Goal: Check status

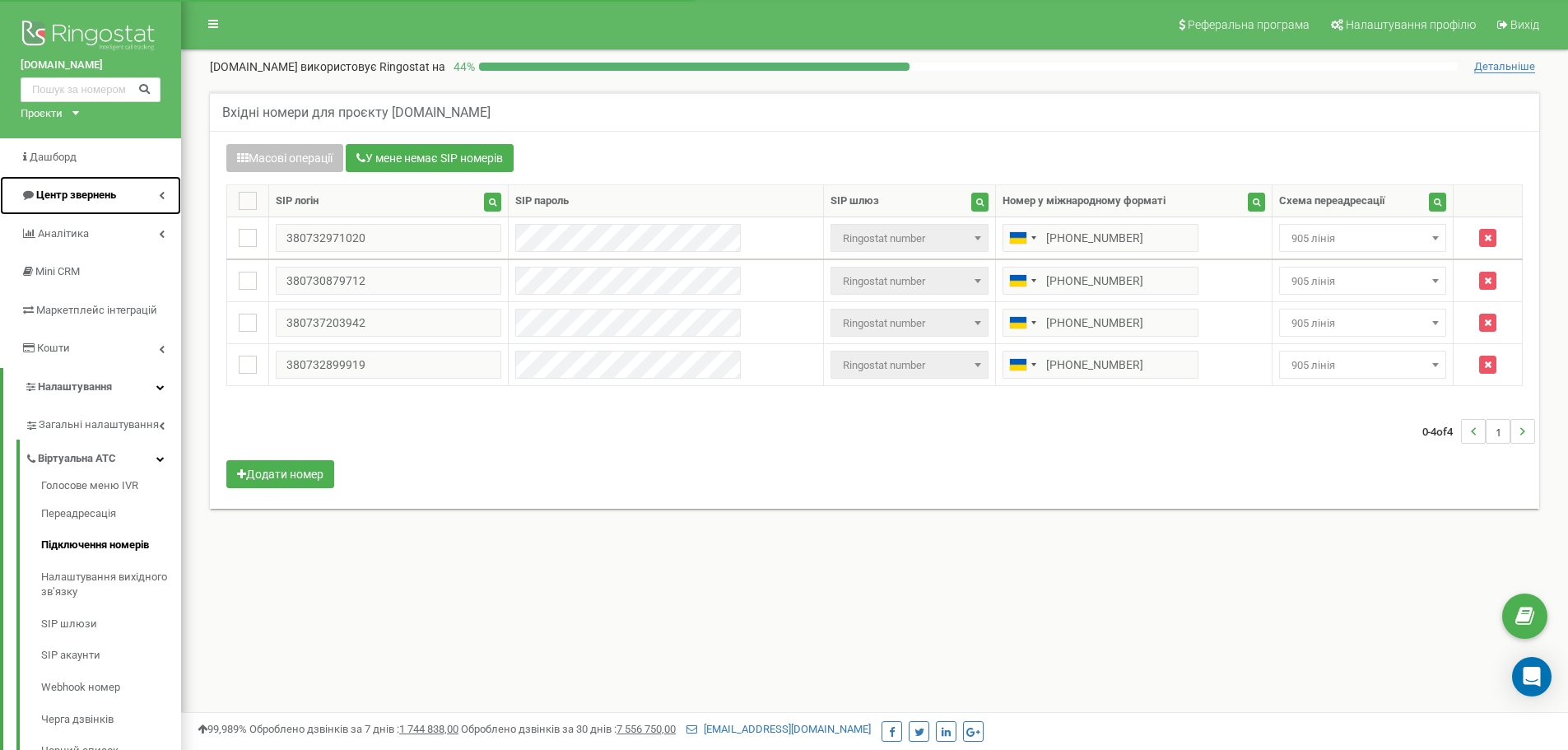
click at [22, 186] on link "Центр звернень" at bounding box center [91, 195] width 181 height 39
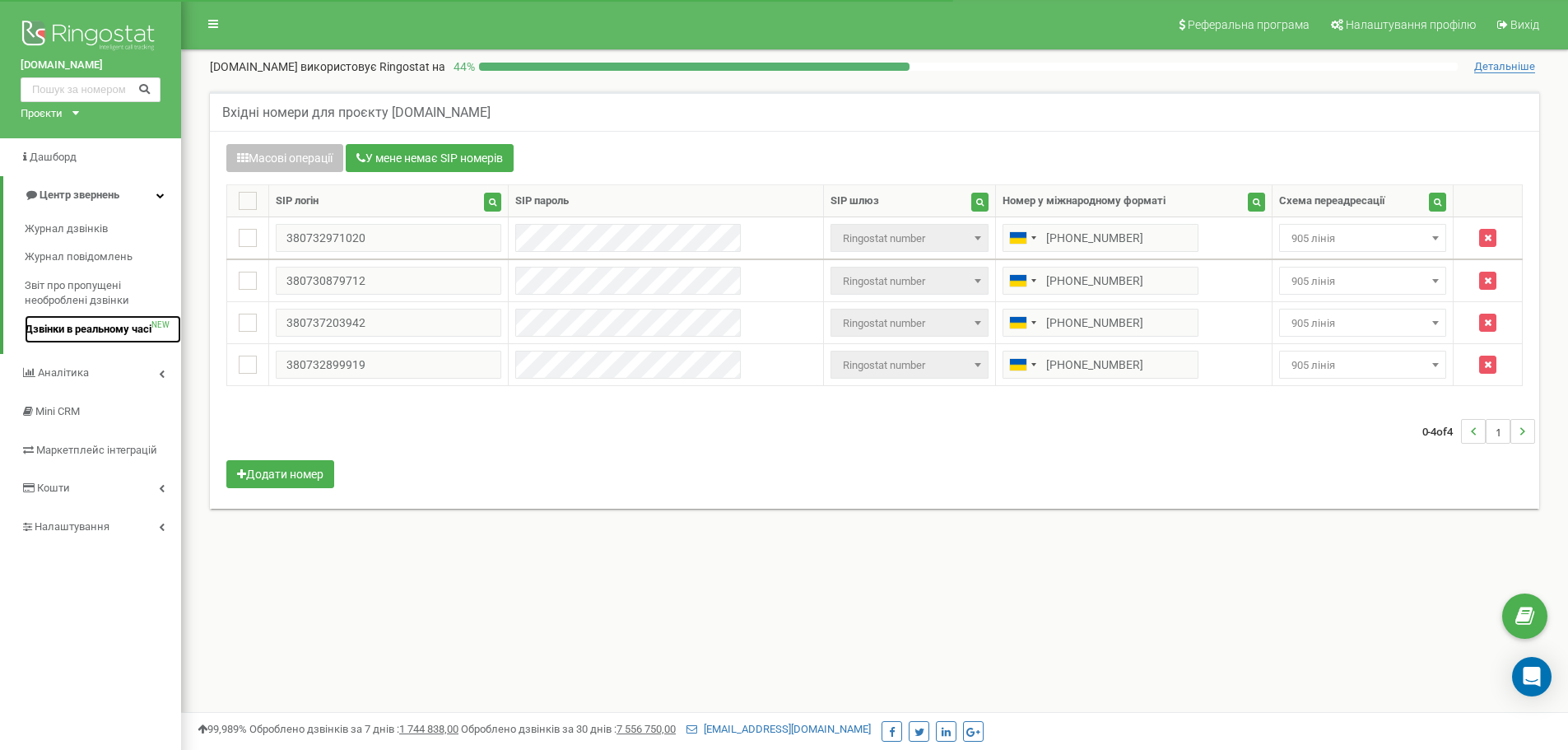
click at [68, 339] on link "Дзвінки в реальному часі NEW" at bounding box center [103, 330] width 156 height 29
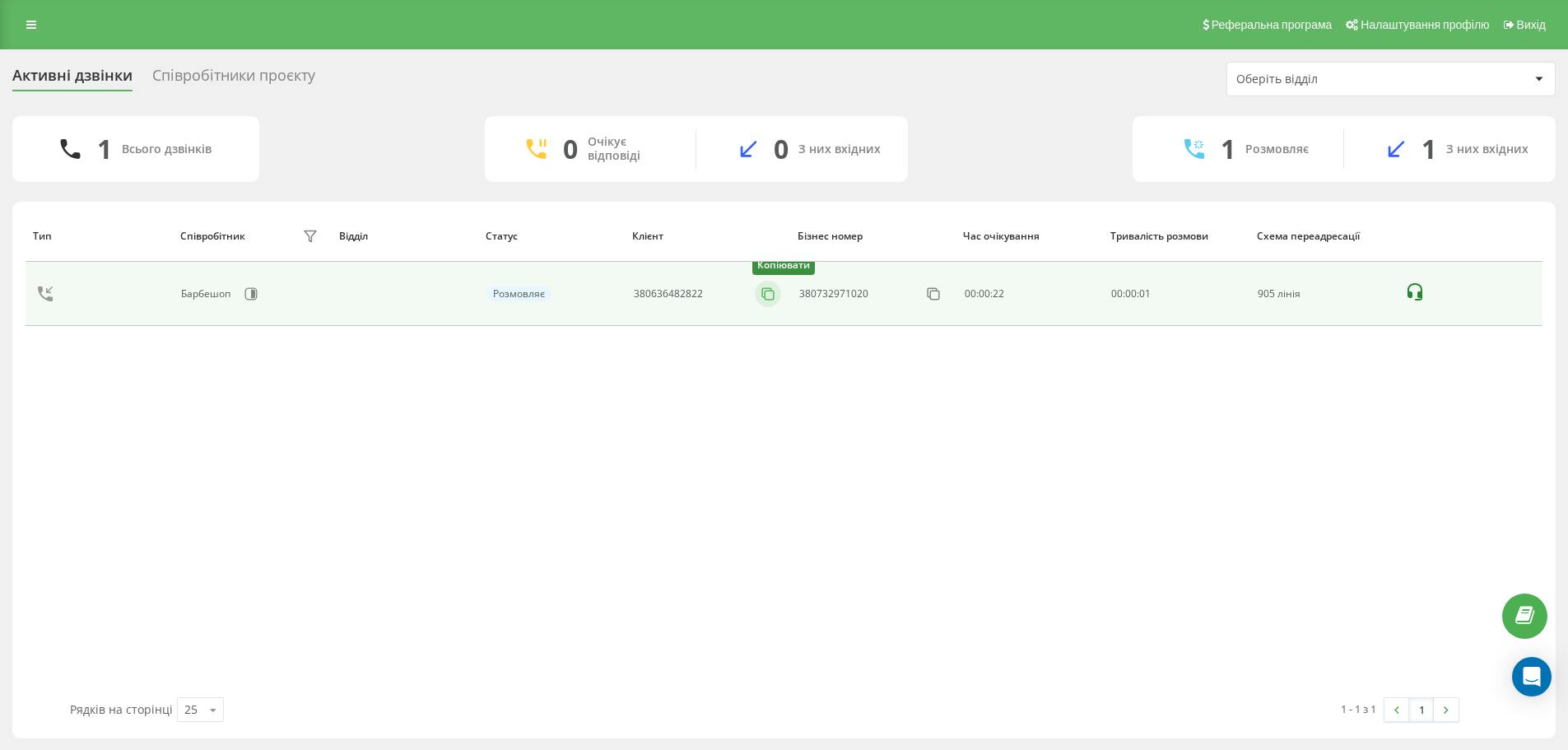
click at [769, 294] on icon at bounding box center [768, 294] width 17 height 17
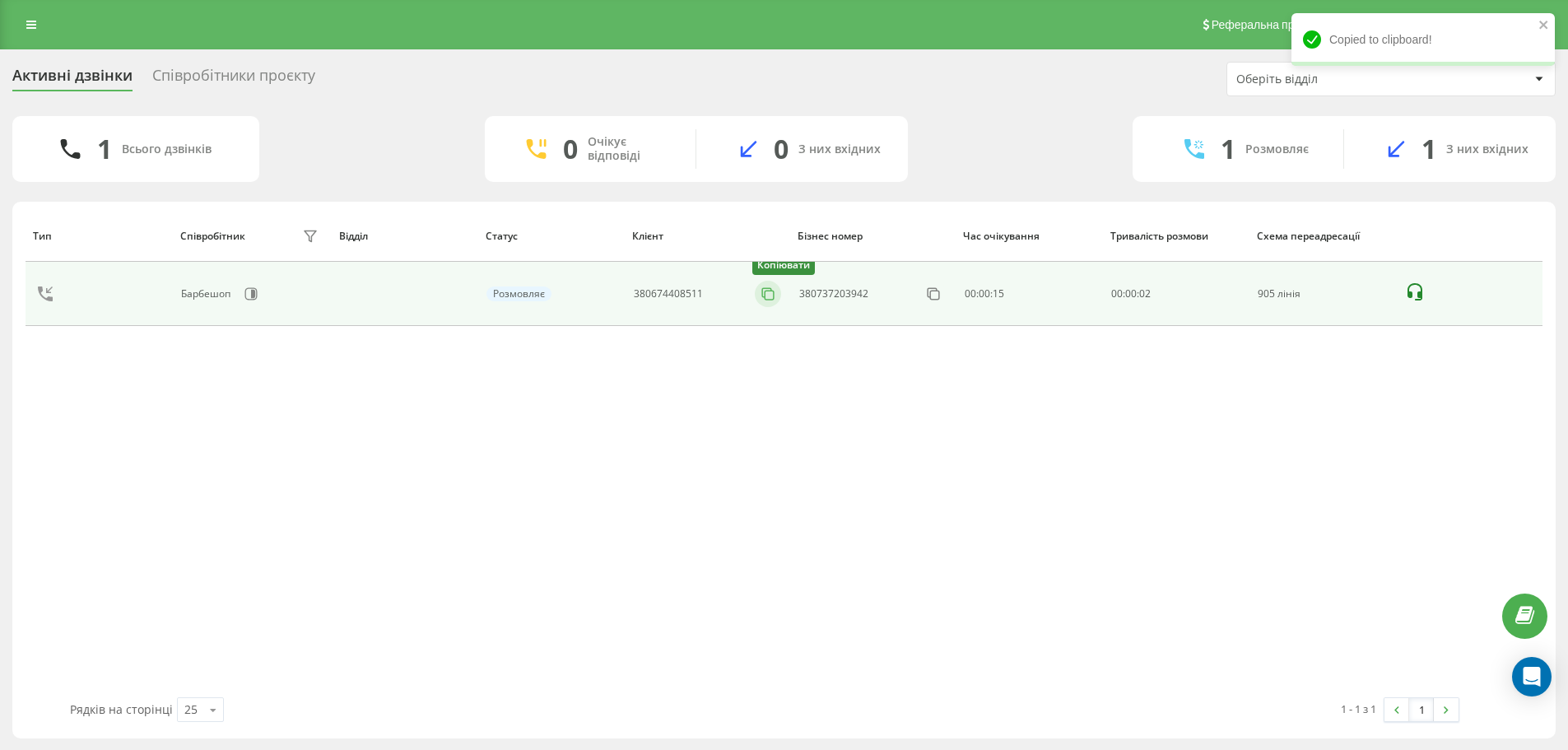
click at [777, 295] on icon at bounding box center [768, 294] width 17 height 17
click at [771, 289] on icon at bounding box center [766, 293] width 9 height 9
